Goal: Task Accomplishment & Management: Complete application form

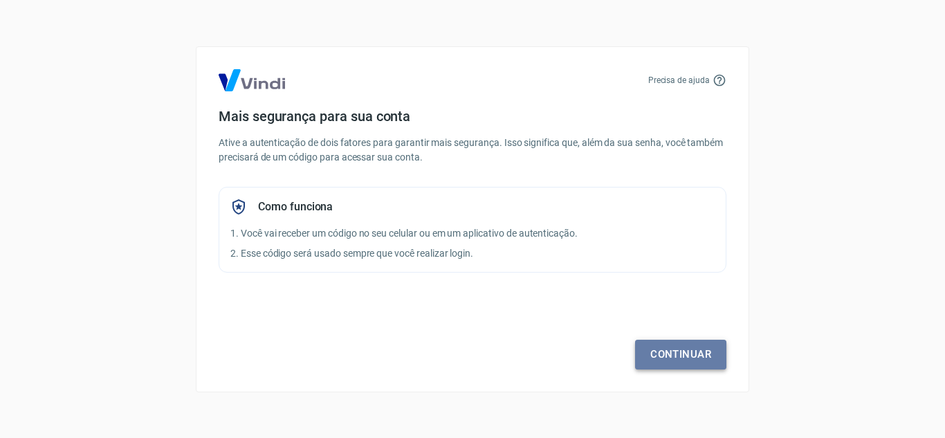
click at [655, 359] on link "Continuar" at bounding box center [680, 354] width 91 height 29
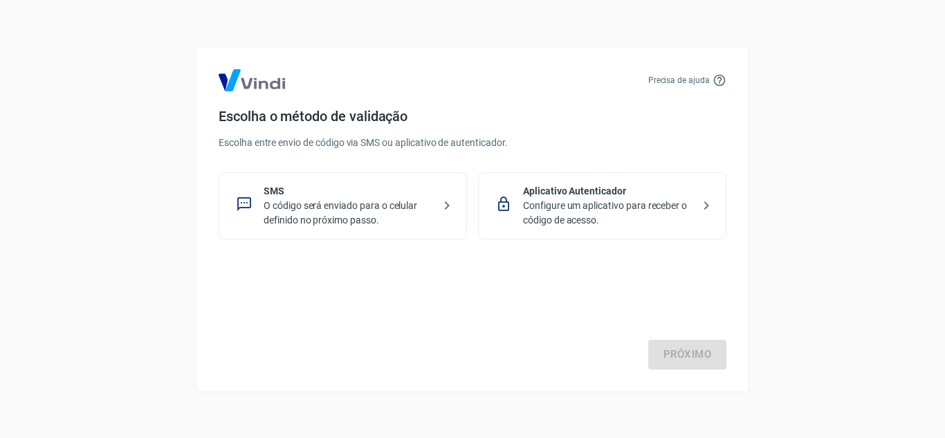
click at [568, 208] on p "Configure um aplicativo para receber o código de acesso." at bounding box center [608, 213] width 170 height 29
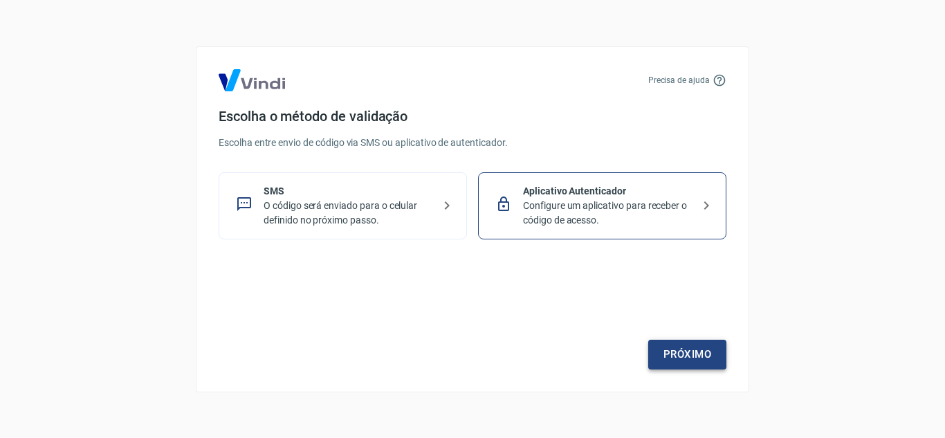
click at [690, 342] on link "Próximo" at bounding box center [688, 354] width 78 height 29
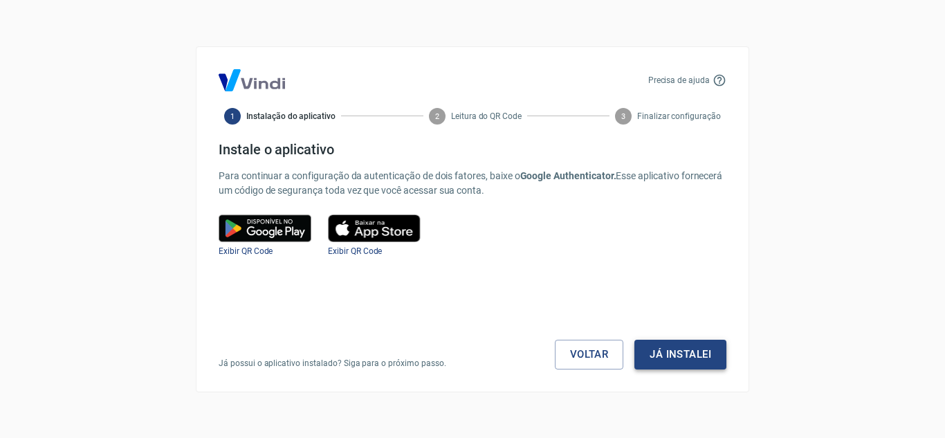
click at [681, 348] on button "Já instalei" at bounding box center [681, 354] width 92 height 29
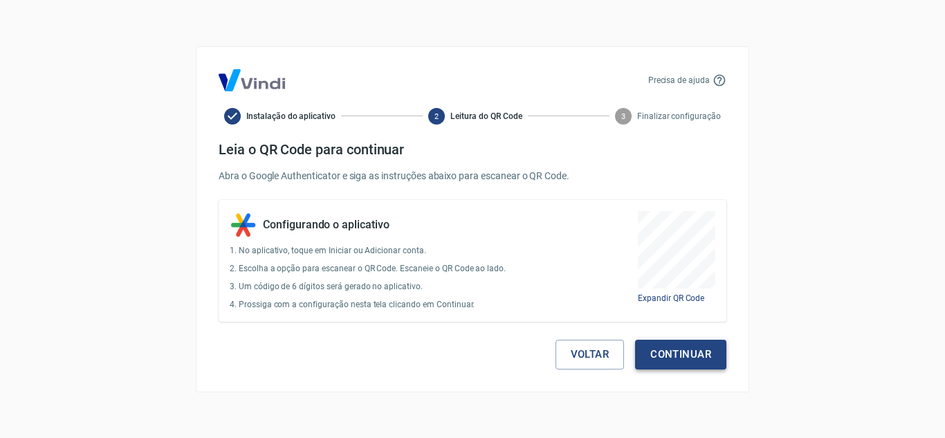
click at [660, 351] on button "Continuar" at bounding box center [680, 354] width 91 height 29
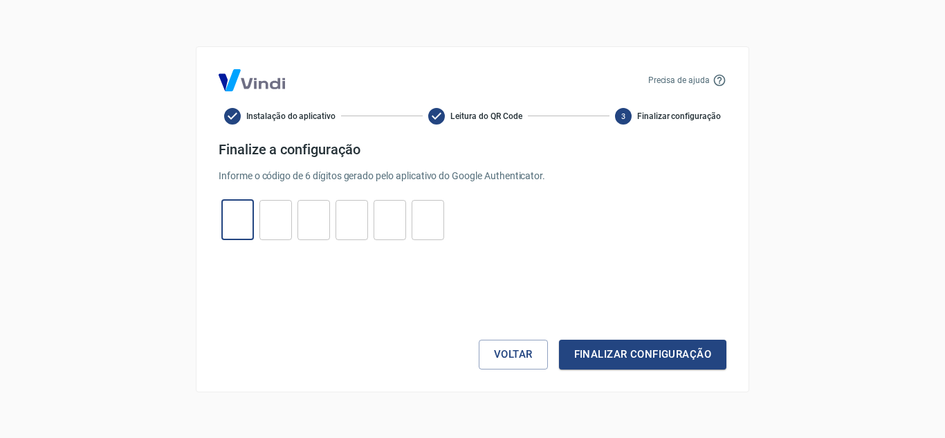
click at [248, 220] on input "tel" at bounding box center [237, 220] width 33 height 30
type input "1"
type input "2"
type input "1"
type input "3"
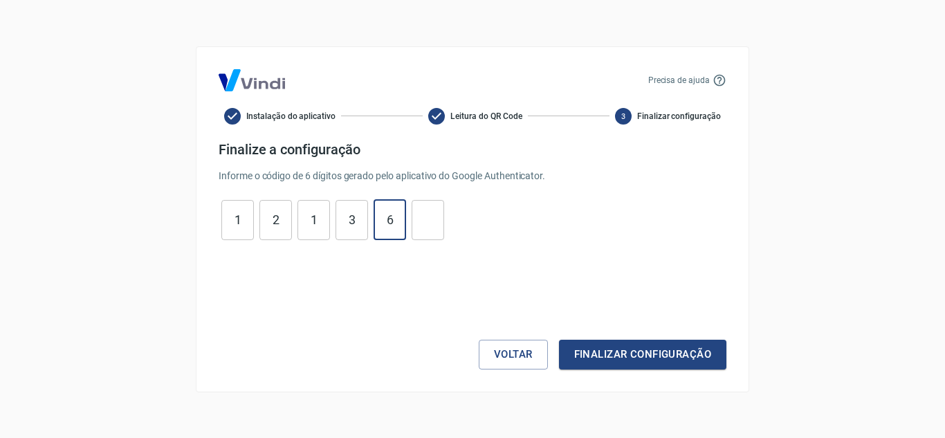
type input "6"
type input "9"
click at [665, 358] on button "Finalizar configuração" at bounding box center [642, 354] width 167 height 29
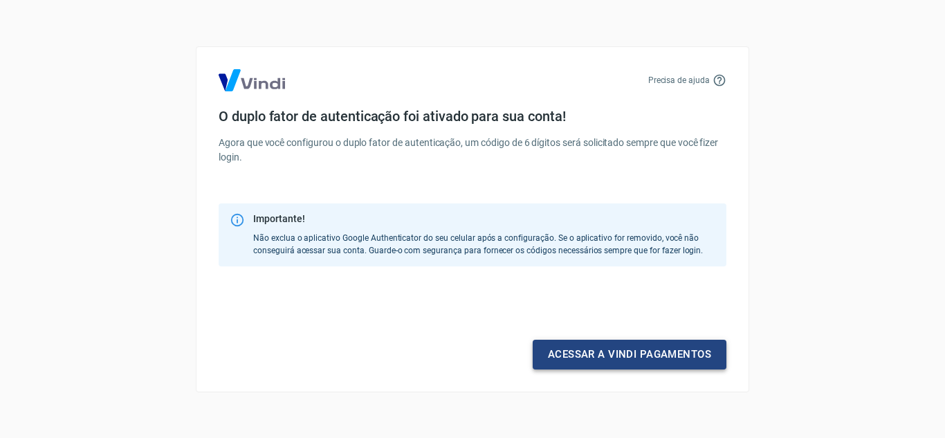
click at [674, 350] on link "Acessar a Vindi pagamentos" at bounding box center [630, 354] width 194 height 29
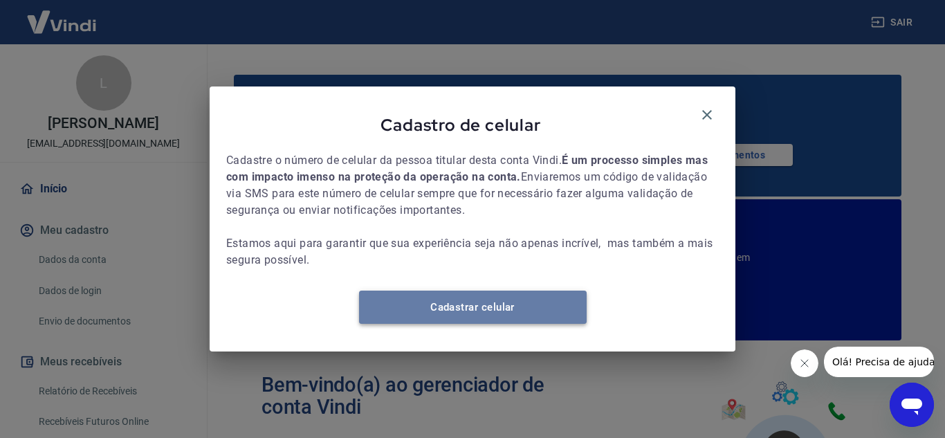
click at [445, 318] on link "Cadastrar celular" at bounding box center [473, 307] width 228 height 33
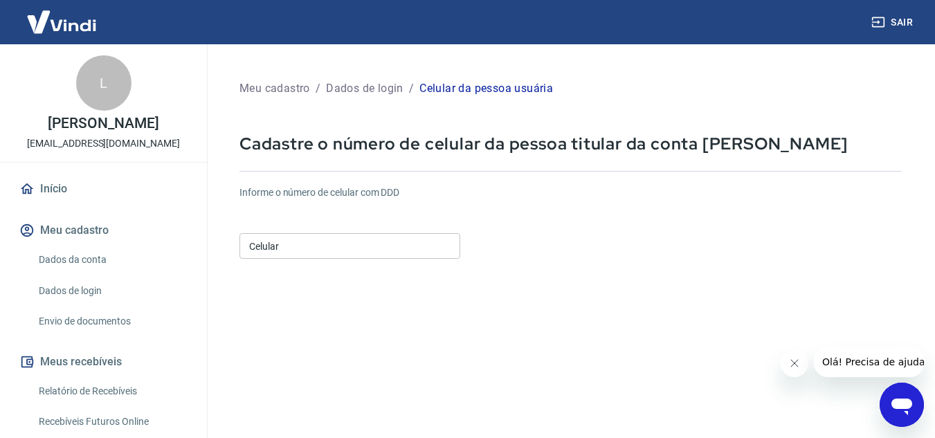
click at [281, 240] on input "Celular" at bounding box center [349, 246] width 221 height 26
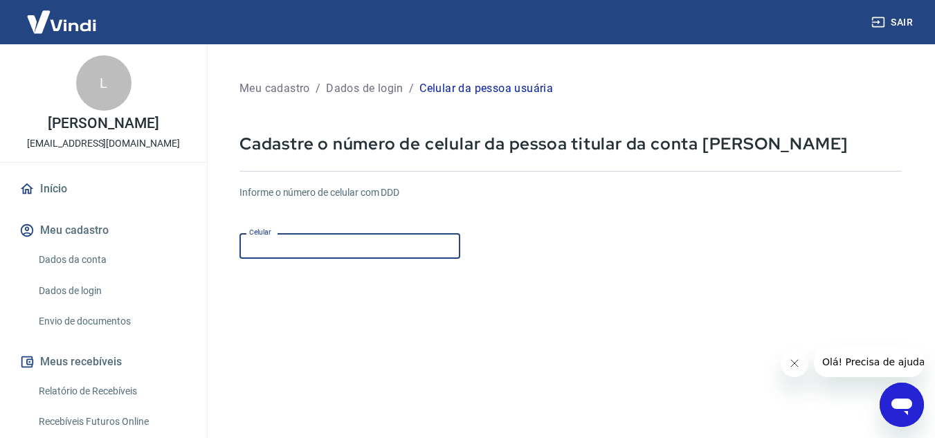
type input "(79) 99916-0980"
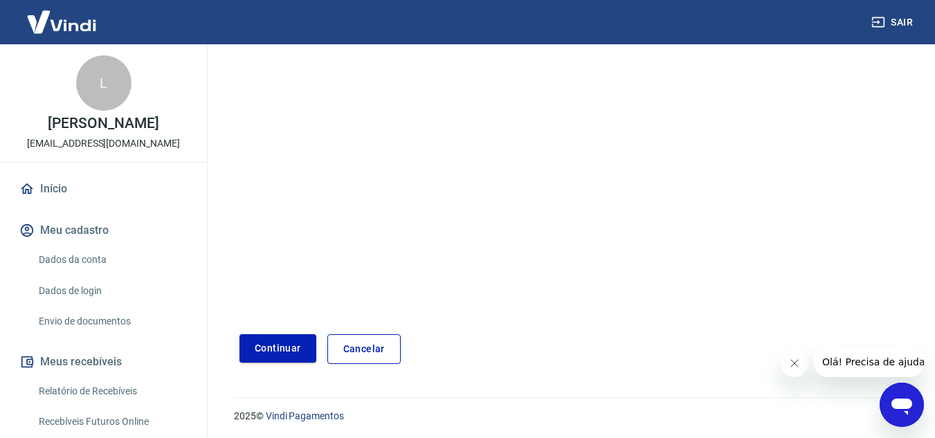
scroll to position [217, 0]
click at [277, 350] on button "Continuar" at bounding box center [277, 346] width 77 height 28
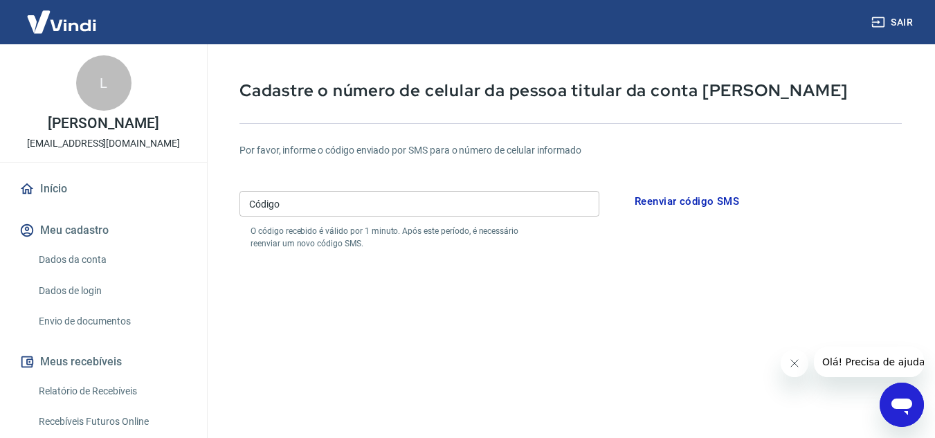
scroll to position [10, 0]
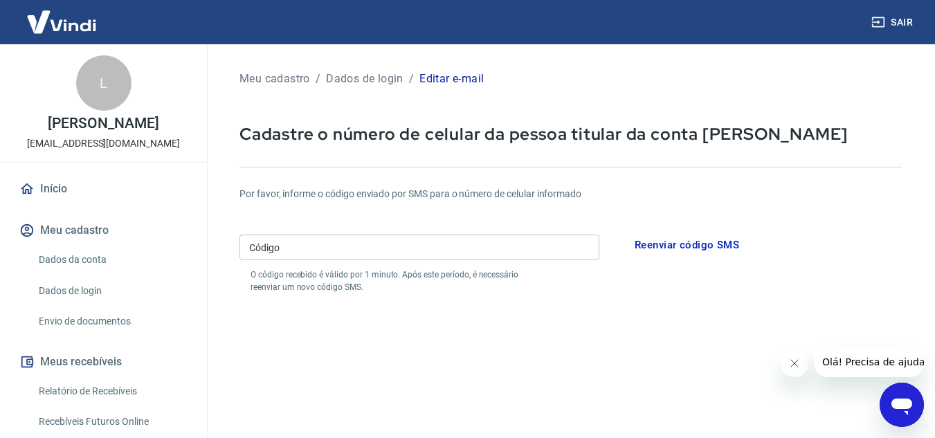
click at [460, 242] on input "Código" at bounding box center [419, 248] width 360 height 26
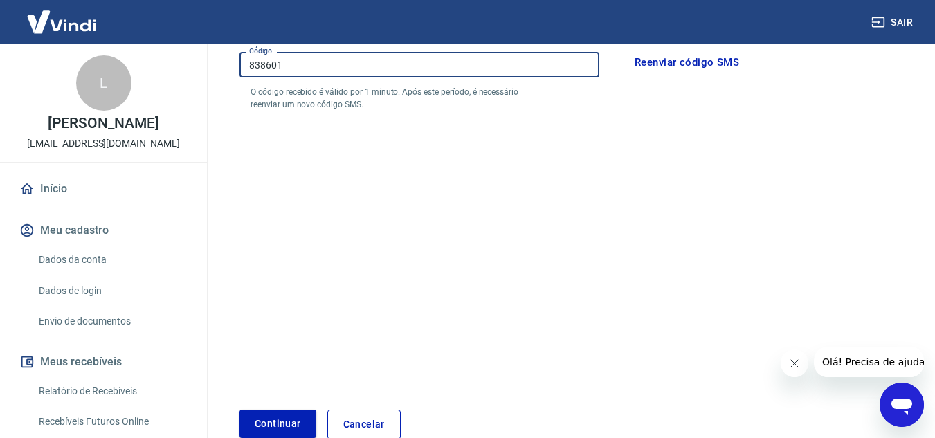
scroll to position [270, 0]
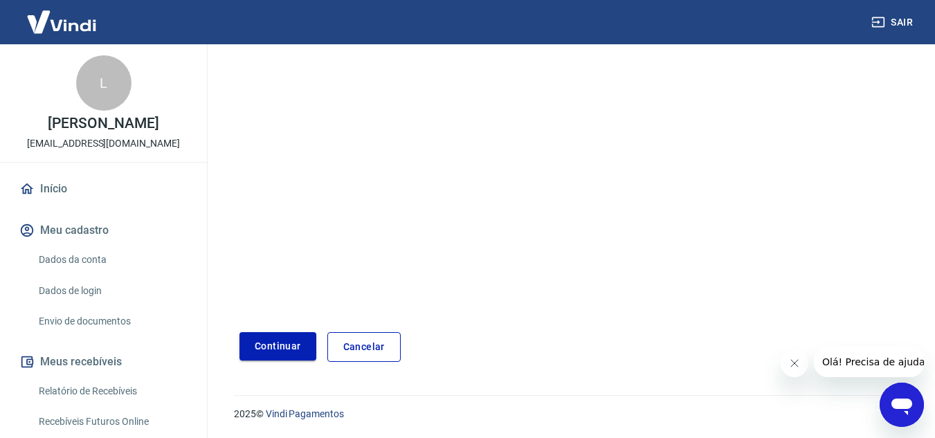
type input "838601"
click at [260, 342] on button "Continuar" at bounding box center [277, 346] width 77 height 28
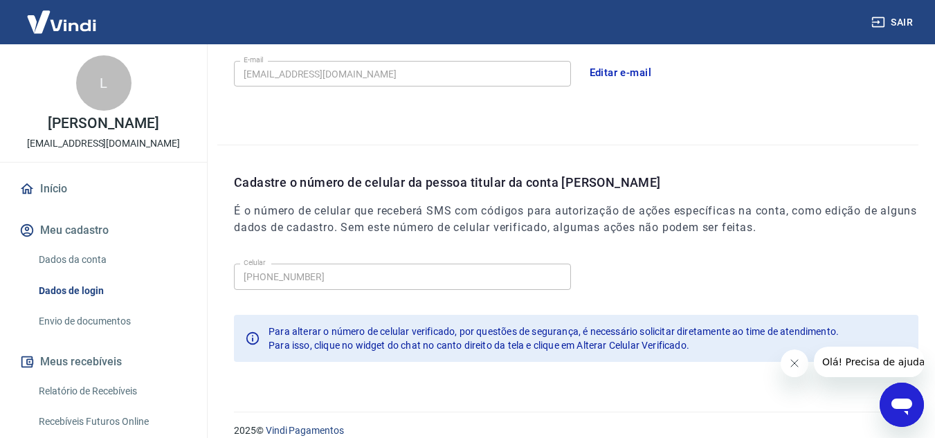
scroll to position [449, 0]
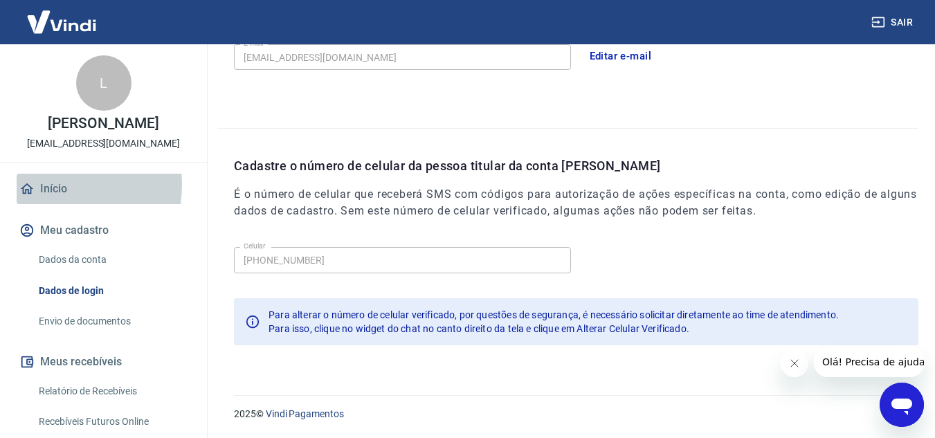
click at [53, 199] on link "Início" at bounding box center [104, 189] width 174 height 30
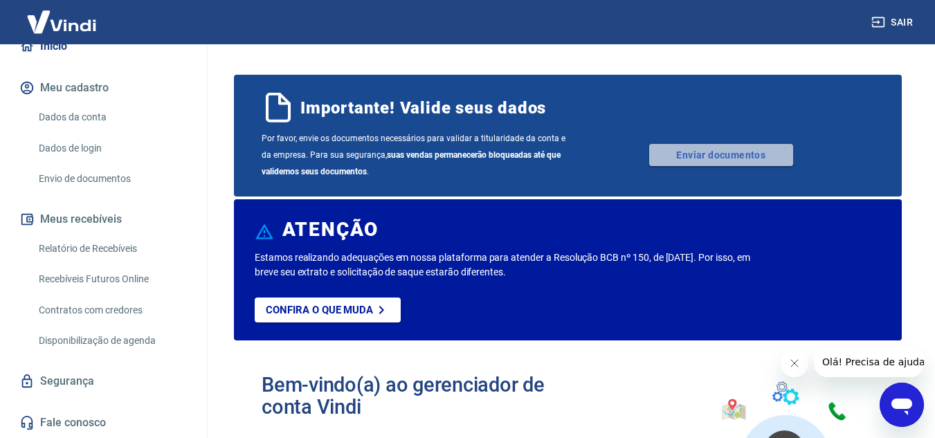
click at [741, 152] on link "Enviar documentos" at bounding box center [721, 155] width 144 height 22
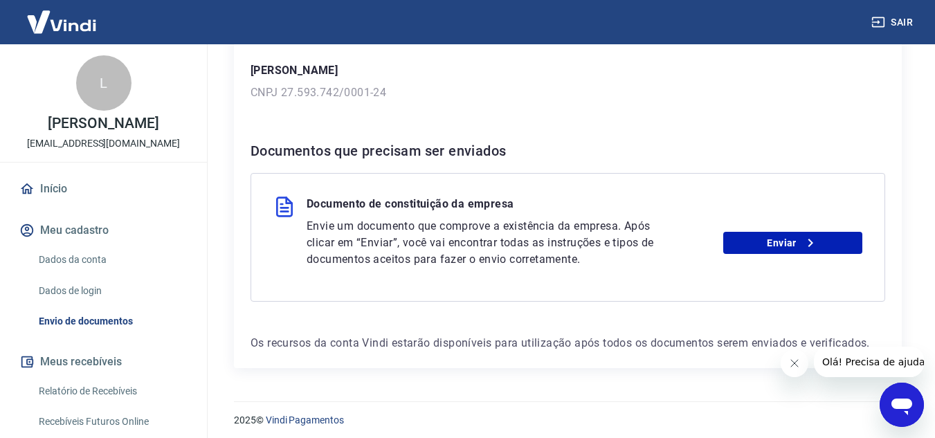
scroll to position [221, 0]
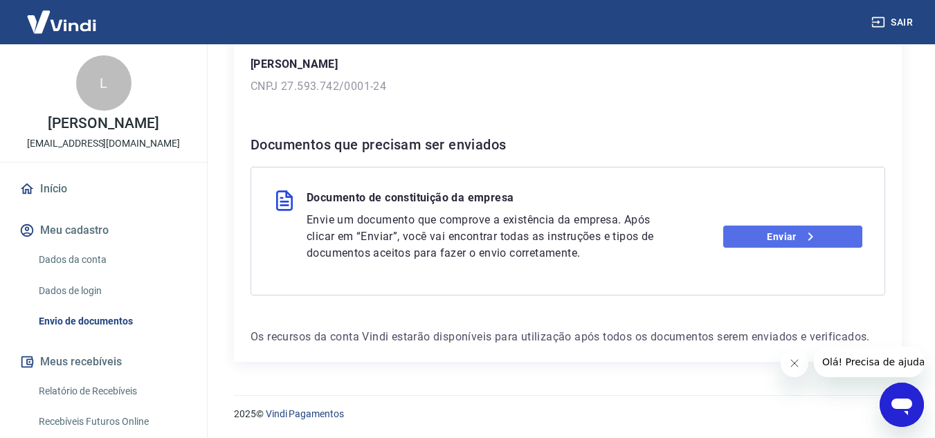
click at [757, 229] on link "Enviar" at bounding box center [792, 237] width 139 height 22
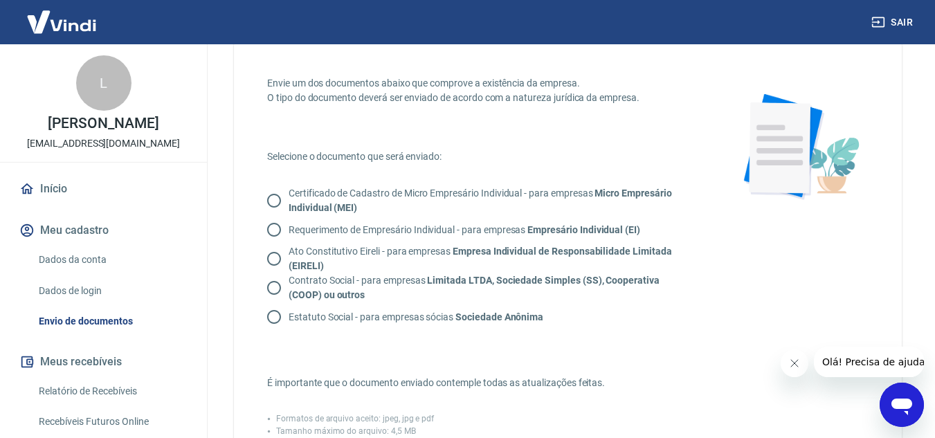
scroll to position [69, 0]
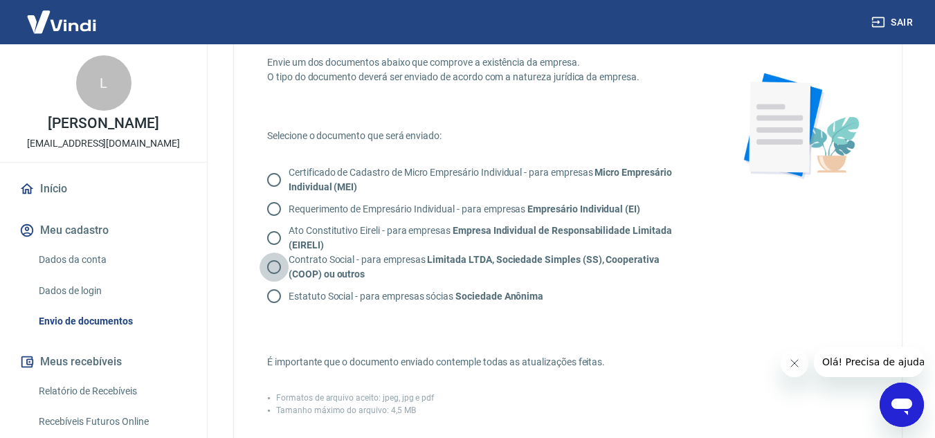
click at [273, 263] on input "Contrato Social - para empresas Limitada LTDA, Sociedade Simples (SS), Cooperat…" at bounding box center [274, 267] width 29 height 29
radio input "true"
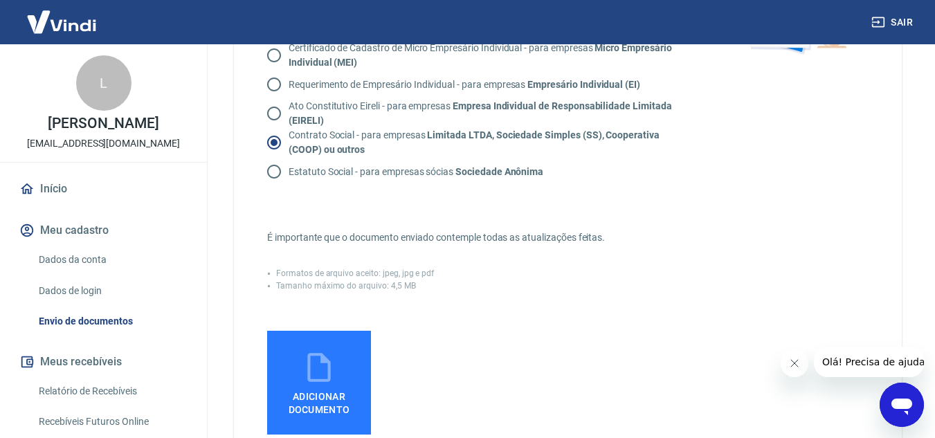
scroll to position [208, 0]
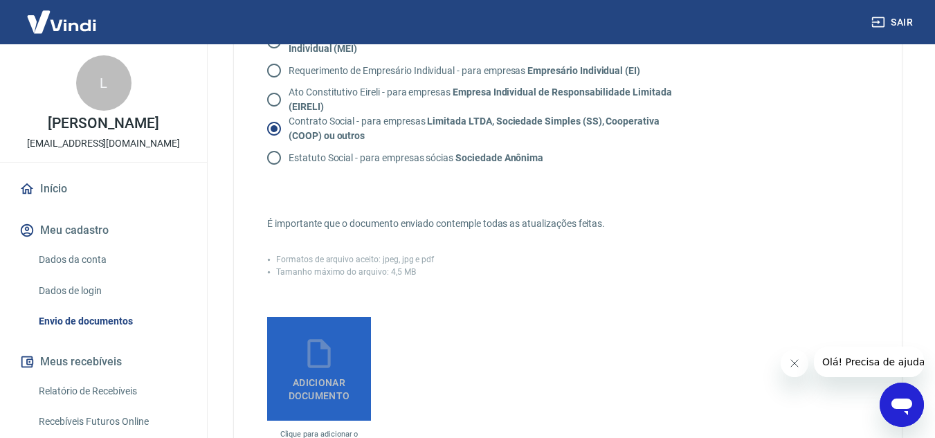
click at [298, 368] on label "Adicionar documento" at bounding box center [319, 369] width 104 height 104
click at [0, 0] on input "Adicionar documento" at bounding box center [0, 0] width 0 height 0
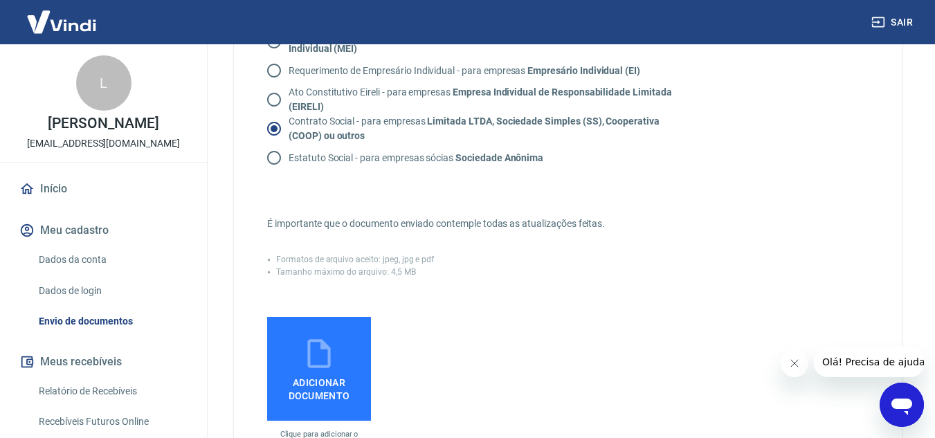
click at [315, 400] on span "Adicionar documento" at bounding box center [319, 386] width 93 height 31
click at [0, 0] on input "Adicionar documento" at bounding box center [0, 0] width 0 height 0
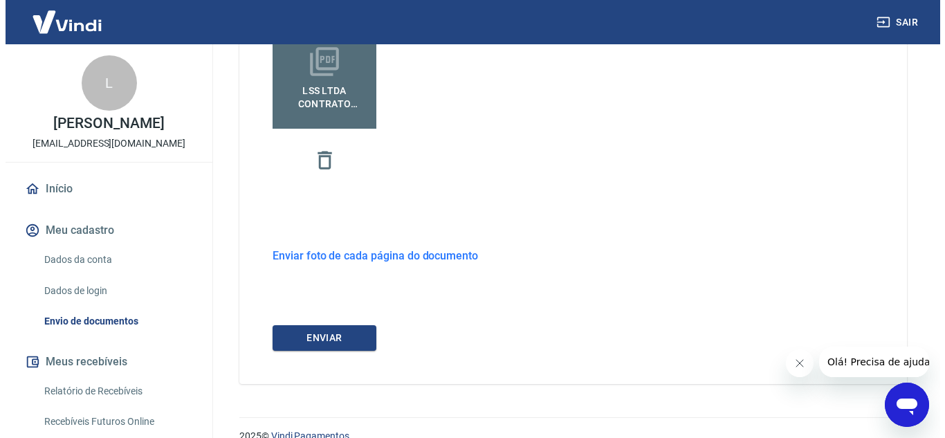
scroll to position [522, 0]
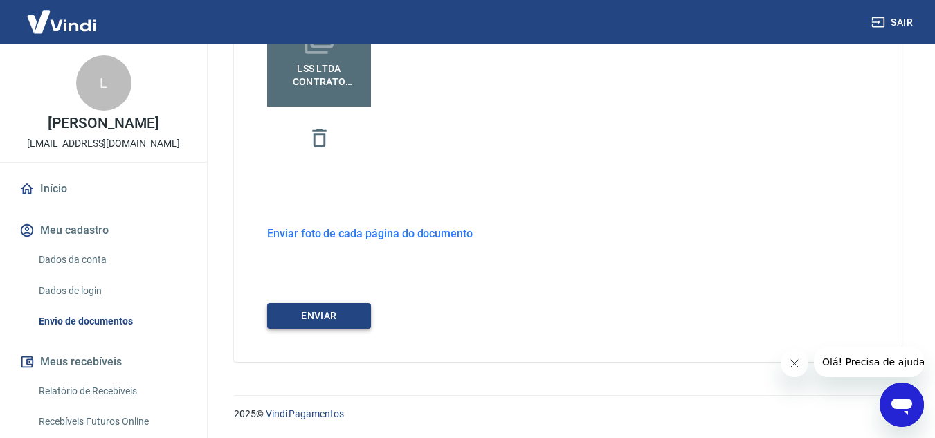
click at [329, 318] on button "ENVIAR" at bounding box center [319, 316] width 104 height 26
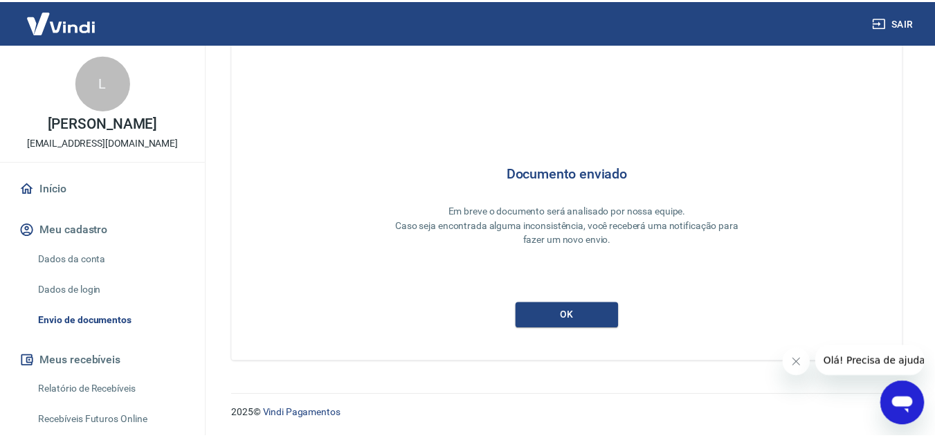
scroll to position [42, 0]
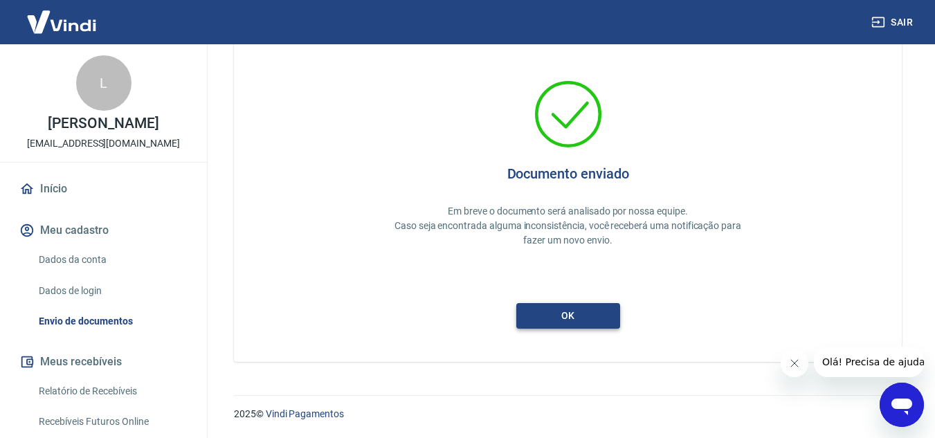
click at [557, 318] on button "ok" at bounding box center [568, 316] width 104 height 26
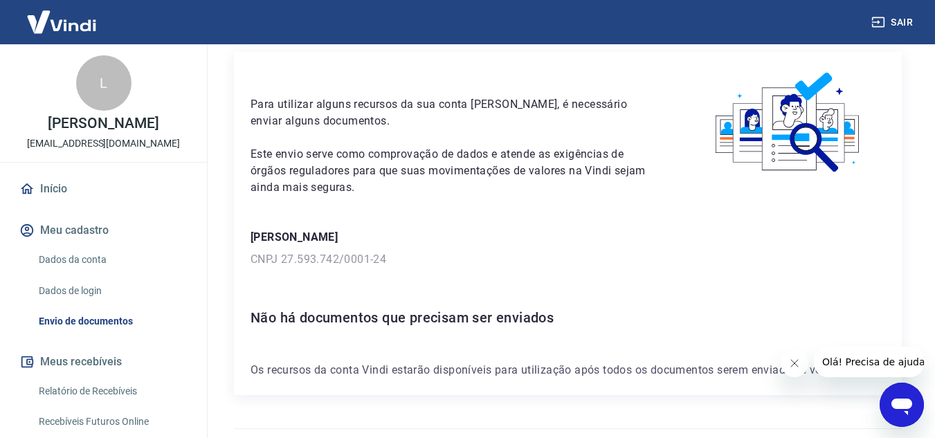
scroll to position [81, 0]
